Goal: Information Seeking & Learning: Find specific fact

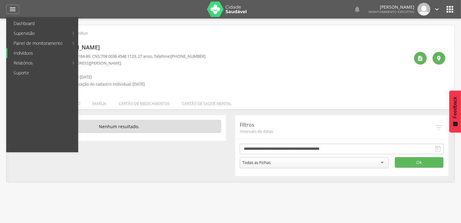
click at [37, 53] on link "Indivíduos" at bounding box center [42, 53] width 70 height 10
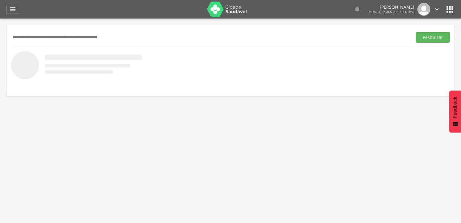
paste input "**********"
click at [13, 39] on input "**********" at bounding box center [210, 37] width 399 height 11
type input "**********"
click at [416, 32] on button "Pesquisar" at bounding box center [433, 37] width 34 height 11
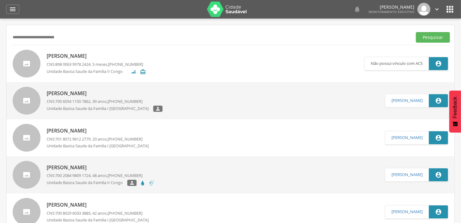
click at [78, 56] on p "[PERSON_NAME]" at bounding box center [96, 56] width 99 height 7
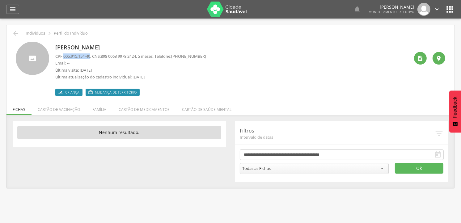
drag, startPoint x: 65, startPoint y: 57, endPoint x: 93, endPoint y: 56, distance: 28.5
click at [93, 56] on p "CPF: 005.915.154-40 , CNS: [PHONE_NUMBER] , 5 meses, Telefone: [PHONE_NUMBER]" at bounding box center [130, 56] width 151 height 6
drag, startPoint x: 93, startPoint y: 56, endPoint x: 88, endPoint y: 56, distance: 4.9
copy span "005.915.154-40"
click at [15, 10] on icon "" at bounding box center [12, 9] width 7 height 7
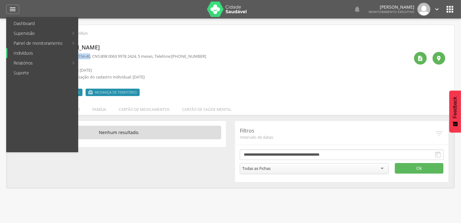
click at [27, 54] on link "Indivíduos" at bounding box center [42, 53] width 70 height 10
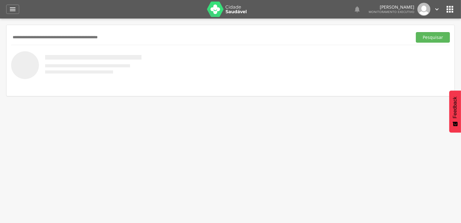
click at [54, 33] on input "text" at bounding box center [210, 37] width 399 height 11
type input "*****"
click at [416, 32] on button "Pesquisar" at bounding box center [433, 37] width 34 height 11
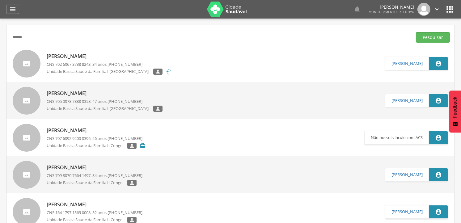
click at [109, 95] on p "[PERSON_NAME]" at bounding box center [105, 93] width 116 height 7
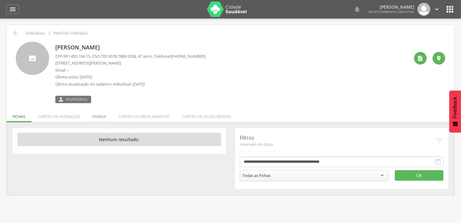
click at [105, 121] on li "Família" at bounding box center [99, 115] width 26 height 15
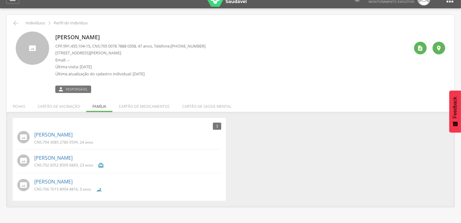
scroll to position [19, 0]
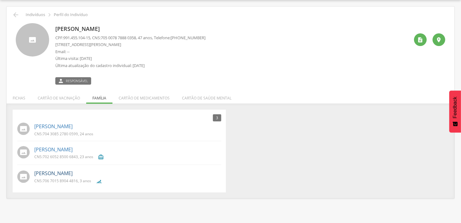
click at [73, 174] on link "[PERSON_NAME]" at bounding box center [53, 173] width 38 height 7
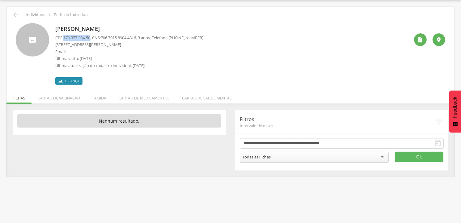
drag, startPoint x: 64, startPoint y: 38, endPoint x: 93, endPoint y: 36, distance: 28.8
click at [93, 36] on p "CPF: 179.377.204-50 , CNS: [PHONE_NUMBER] , 3 anos, Telefone: [PHONE_NUMBER]" at bounding box center [129, 38] width 148 height 6
drag, startPoint x: 93, startPoint y: 36, endPoint x: 86, endPoint y: 38, distance: 7.5
copy span "179.377.204-50"
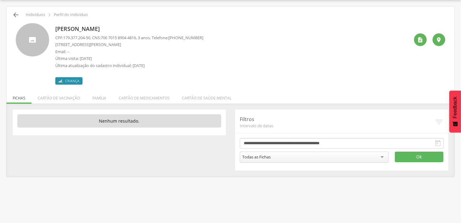
drag, startPoint x: 20, startPoint y: 11, endPoint x: 15, endPoint y: 14, distance: 6.1
click at [15, 14] on div " Indivíduos  Perfil do Indivíduo" at bounding box center [230, 14] width 439 height 7
click at [14, 14] on icon "" at bounding box center [15, 14] width 7 height 7
click at [17, 15] on icon "" at bounding box center [15, 14] width 7 height 7
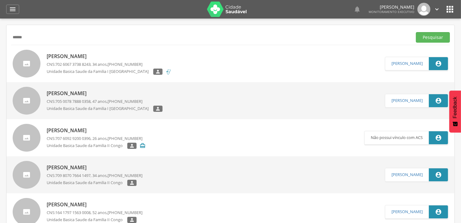
click at [36, 38] on input "*****" at bounding box center [210, 37] width 399 height 11
drag, startPoint x: 36, startPoint y: 38, endPoint x: 45, endPoint y: 35, distance: 9.1
click at [41, 36] on input "*****" at bounding box center [210, 37] width 399 height 11
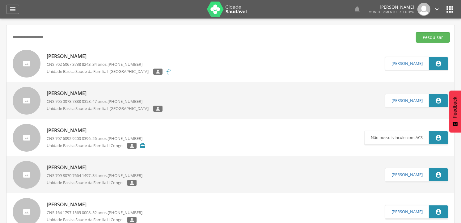
type input "**********"
click at [416, 32] on button "Pesquisar" at bounding box center [433, 37] width 34 height 11
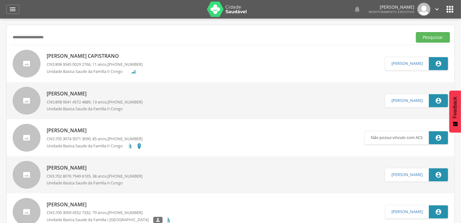
click at [104, 69] on p "Unidade Basica Saude da Familia II Congo" at bounding box center [87, 72] width 81 height 7
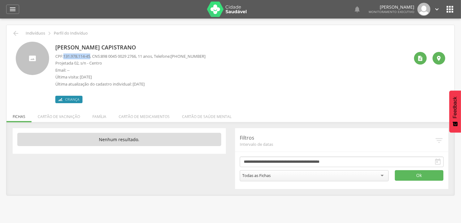
drag, startPoint x: 65, startPoint y: 56, endPoint x: 93, endPoint y: 57, distance: 28.1
click at [93, 57] on p "CPF: 131.978.114-45 , CNS: [PHONE_NUMBER] , 11 anos, Telefone: [PHONE_NUMBER]" at bounding box center [130, 56] width 150 height 6
drag, startPoint x: 93, startPoint y: 57, endPoint x: 89, endPoint y: 56, distance: 4.3
copy span "131.978.114-45"
